Goal: Transaction & Acquisition: Purchase product/service

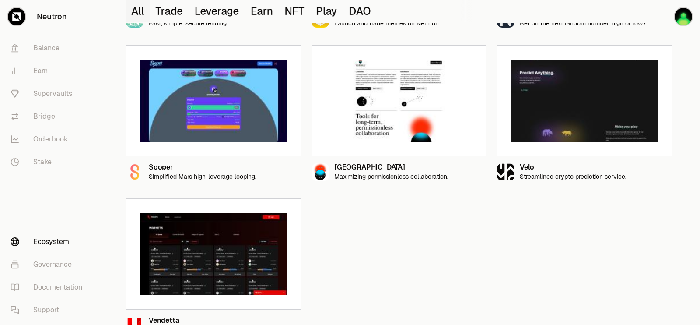
scroll to position [1016, 0]
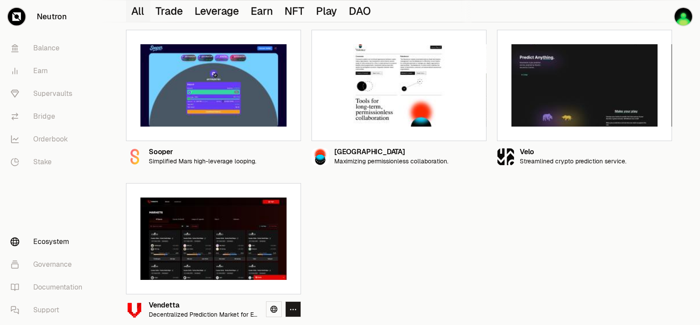
click at [187, 314] on p "Decentralized Prediction Market for Esports." at bounding box center [204, 314] width 110 height 7
click at [274, 311] on link at bounding box center [274, 309] width 16 height 16
click at [55, 100] on link "Supervaults" at bounding box center [48, 93] width 91 height 23
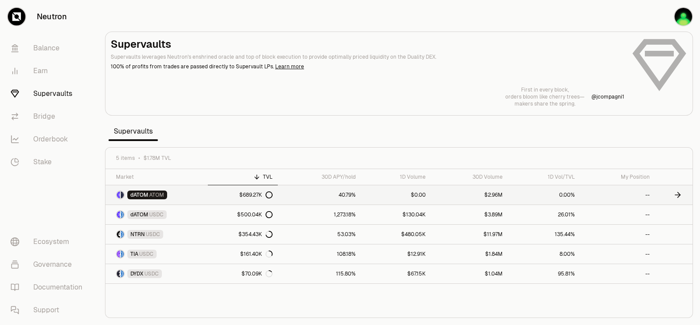
click at [343, 192] on link "40.79%" at bounding box center [319, 194] width 83 height 19
click at [345, 210] on link "1,273.18%" at bounding box center [319, 214] width 83 height 19
click at [678, 192] on icon at bounding box center [677, 194] width 9 height 9
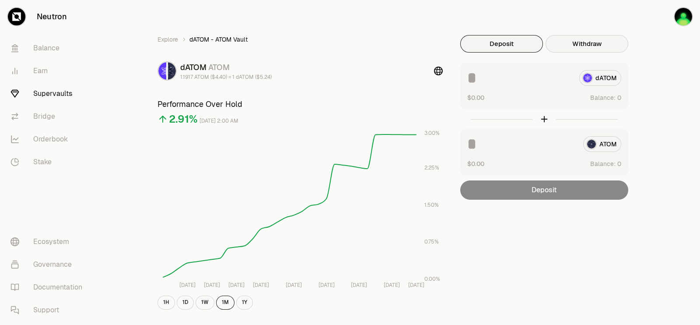
click at [577, 43] on button "Withdraw" at bounding box center [586, 43] width 83 height 17
click at [525, 41] on button "Deposit" at bounding box center [501, 43] width 83 height 17
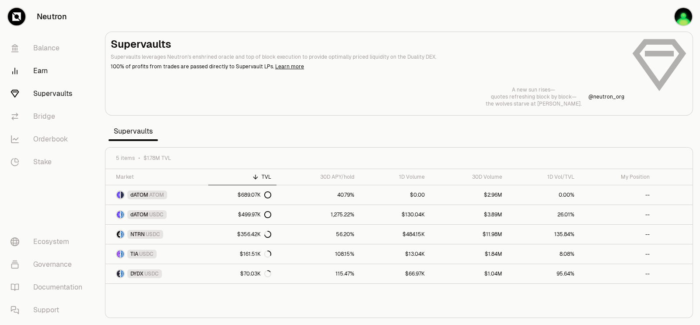
click at [45, 66] on link "Earn" at bounding box center [48, 70] width 91 height 23
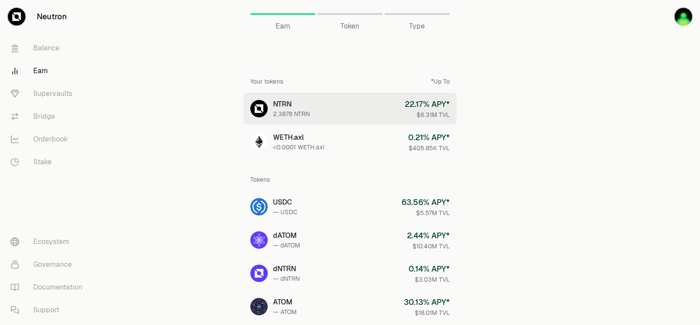
click at [426, 113] on div "$6.31M TVL" at bounding box center [427, 114] width 45 height 9
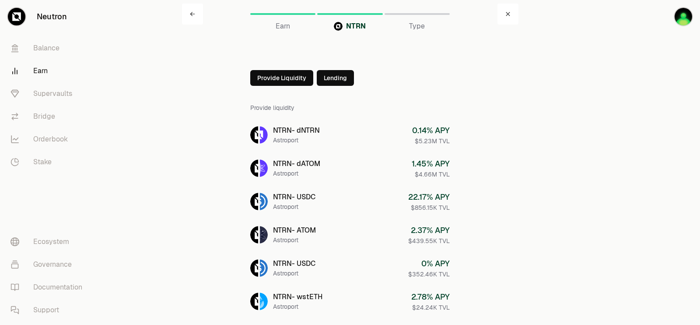
click at [332, 83] on button "Lending" at bounding box center [335, 78] width 37 height 16
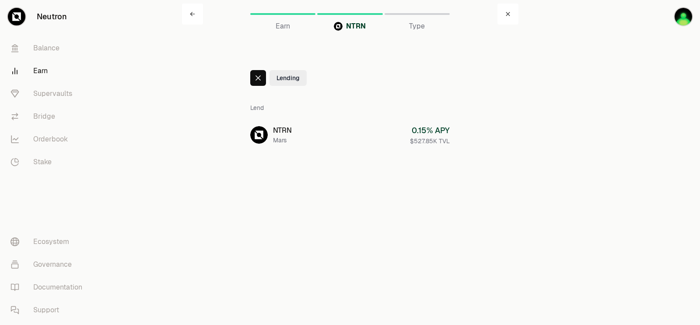
click at [255, 76] on icon at bounding box center [258, 77] width 7 height 7
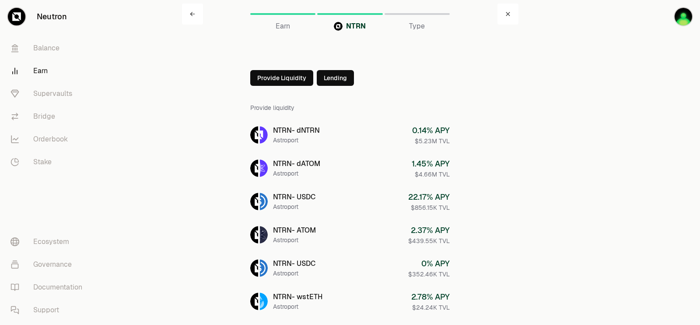
click at [286, 84] on button "Provide Liquidity" at bounding box center [281, 78] width 63 height 16
click at [258, 73] on div at bounding box center [258, 78] width 16 height 16
click at [274, 76] on button "Provide Liquidity" at bounding box center [281, 78] width 63 height 16
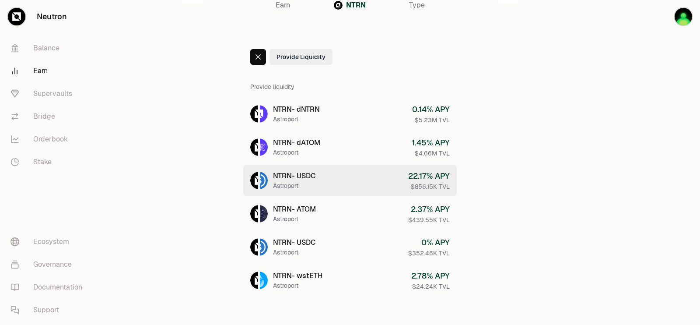
scroll to position [27, 0]
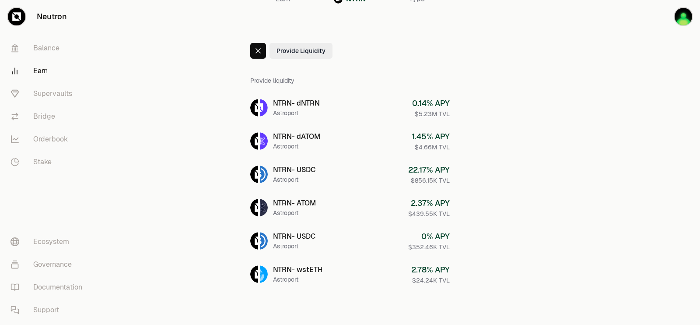
click at [256, 50] on icon at bounding box center [258, 50] width 7 height 7
click at [48, 44] on link "Balance" at bounding box center [48, 48] width 91 height 23
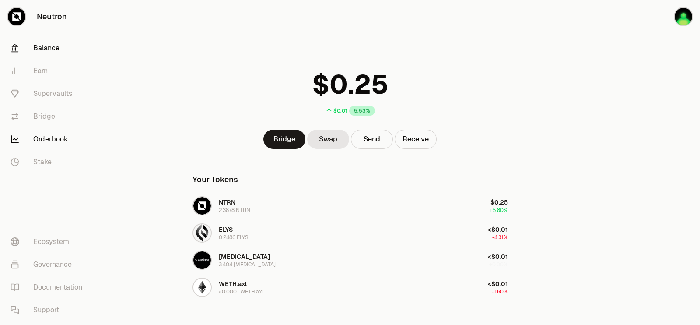
click at [59, 136] on link "Orderbook" at bounding box center [48, 139] width 91 height 23
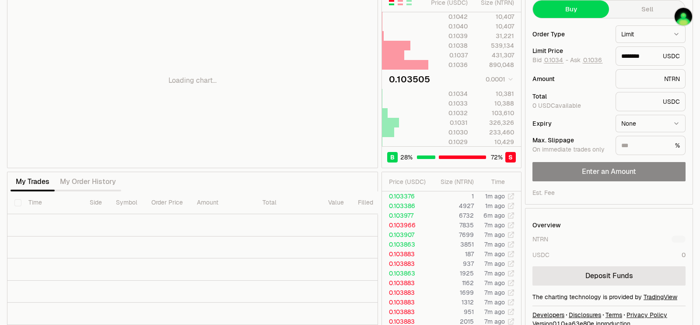
scroll to position [56, 0]
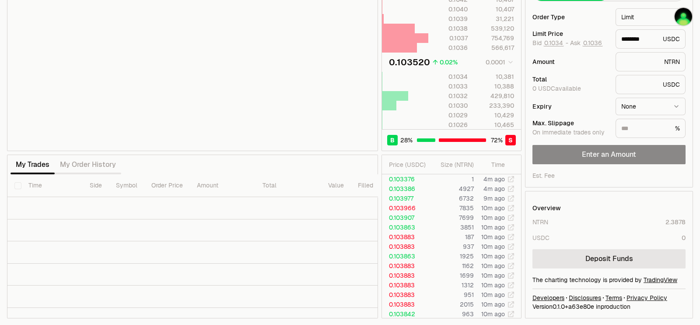
type input "********"
